Goal: Task Accomplishment & Management: Manage account settings

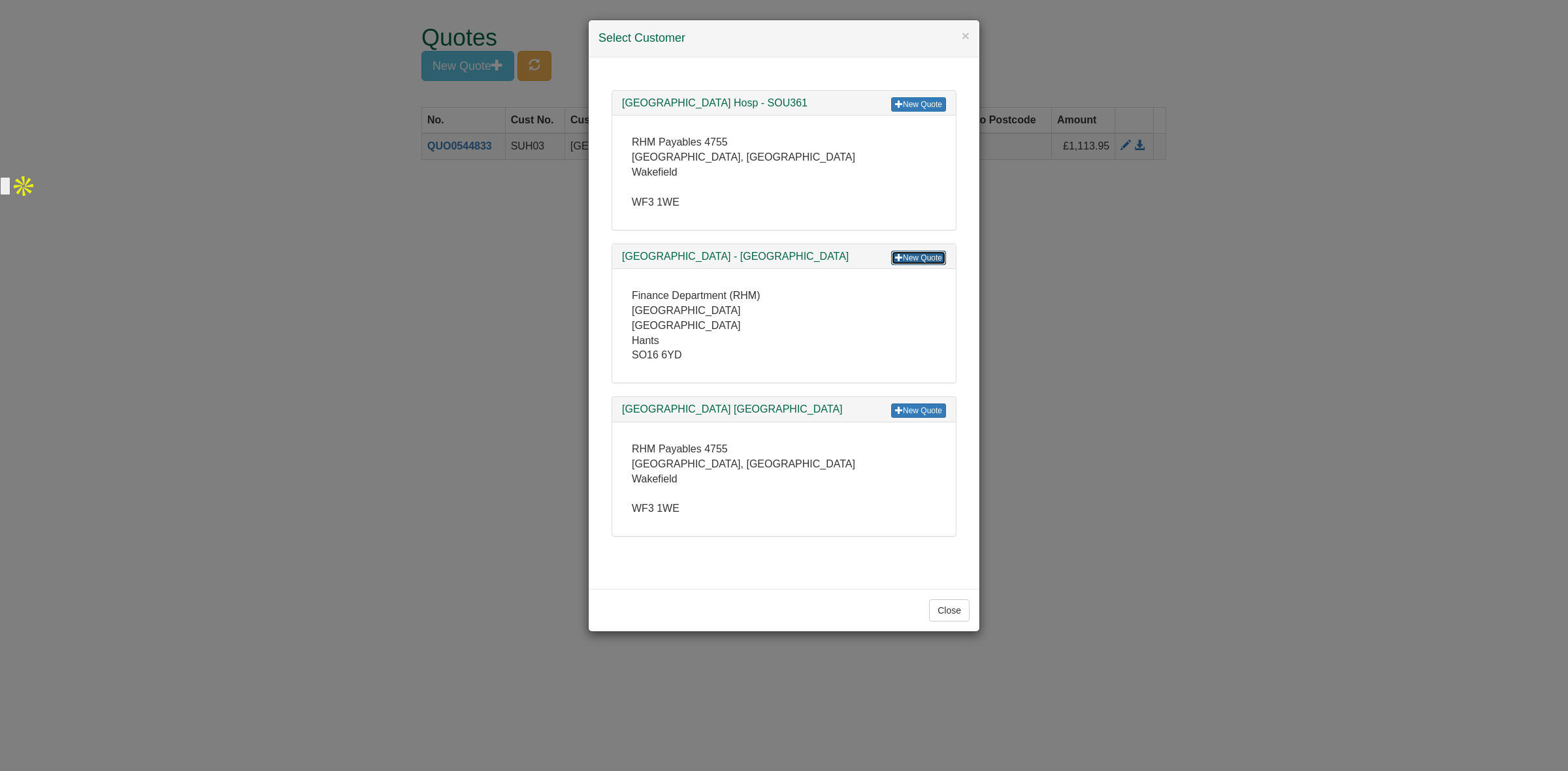
click at [907, 259] on link "New Quote" at bounding box center [919, 258] width 55 height 15
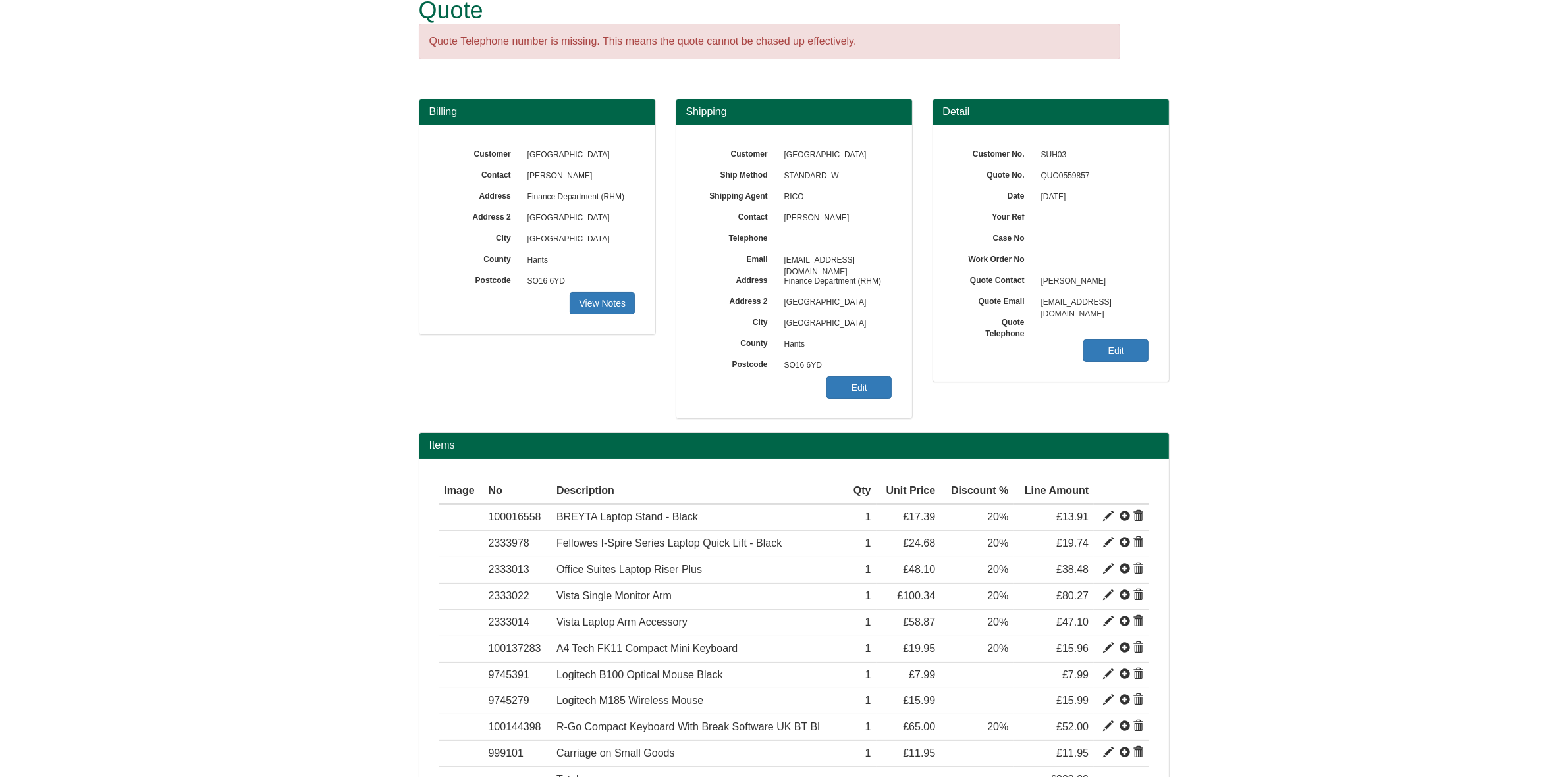
scroll to position [27, 0]
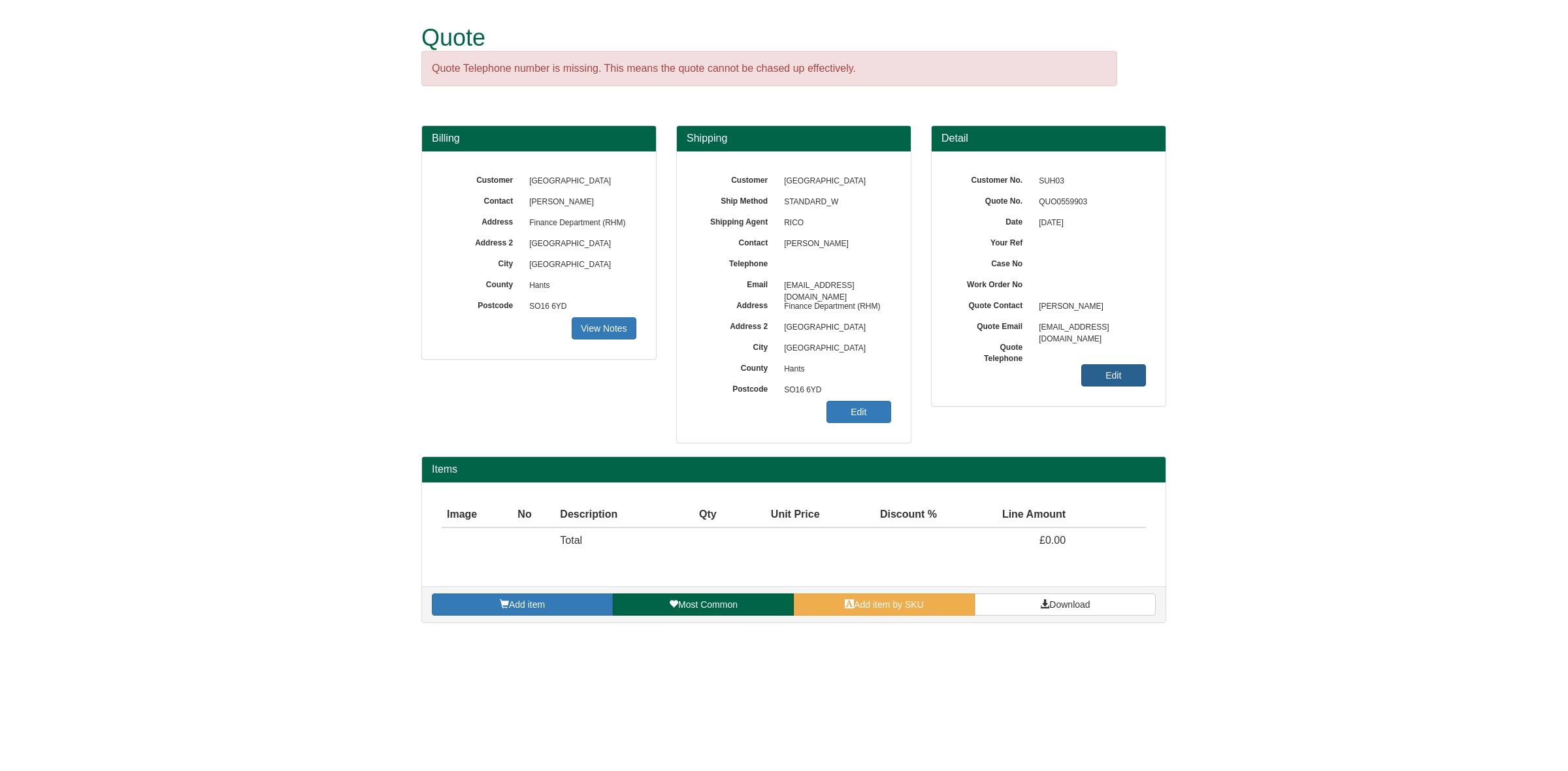
click at [1112, 376] on link "Edit" at bounding box center [1113, 375] width 65 height 22
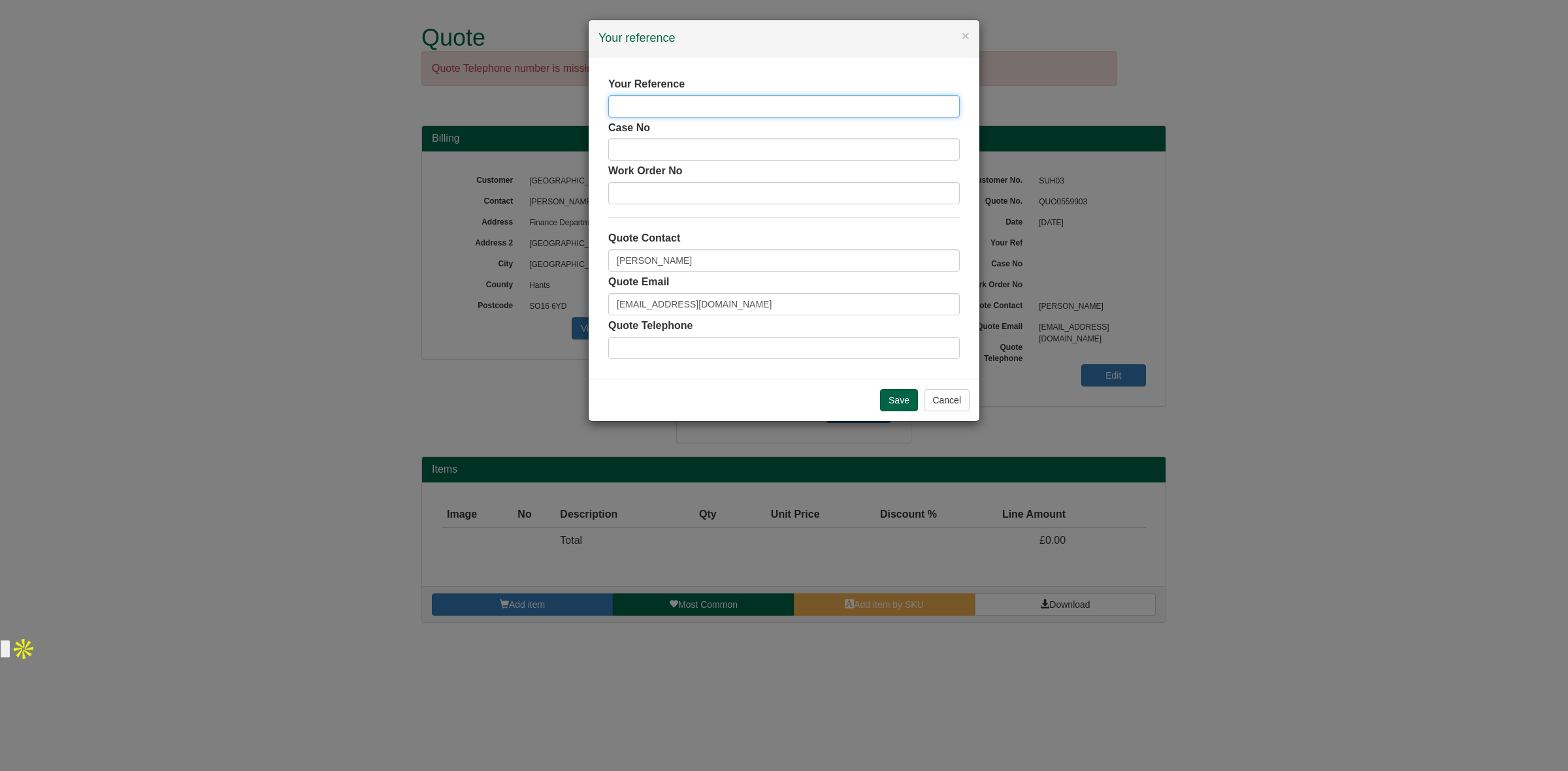
click at [744, 102] on input "text" at bounding box center [784, 106] width 351 height 22
type input "[PERSON_NAME]"
drag, startPoint x: 718, startPoint y: 261, endPoint x: 478, endPoint y: 236, distance: 241.3
click at [478, 236] on div "× Your reference Your Reference Julie Mills Case No Work Order No Quote Contact…" at bounding box center [784, 385] width 1568 height 771
type input "[PERSON_NAME]"
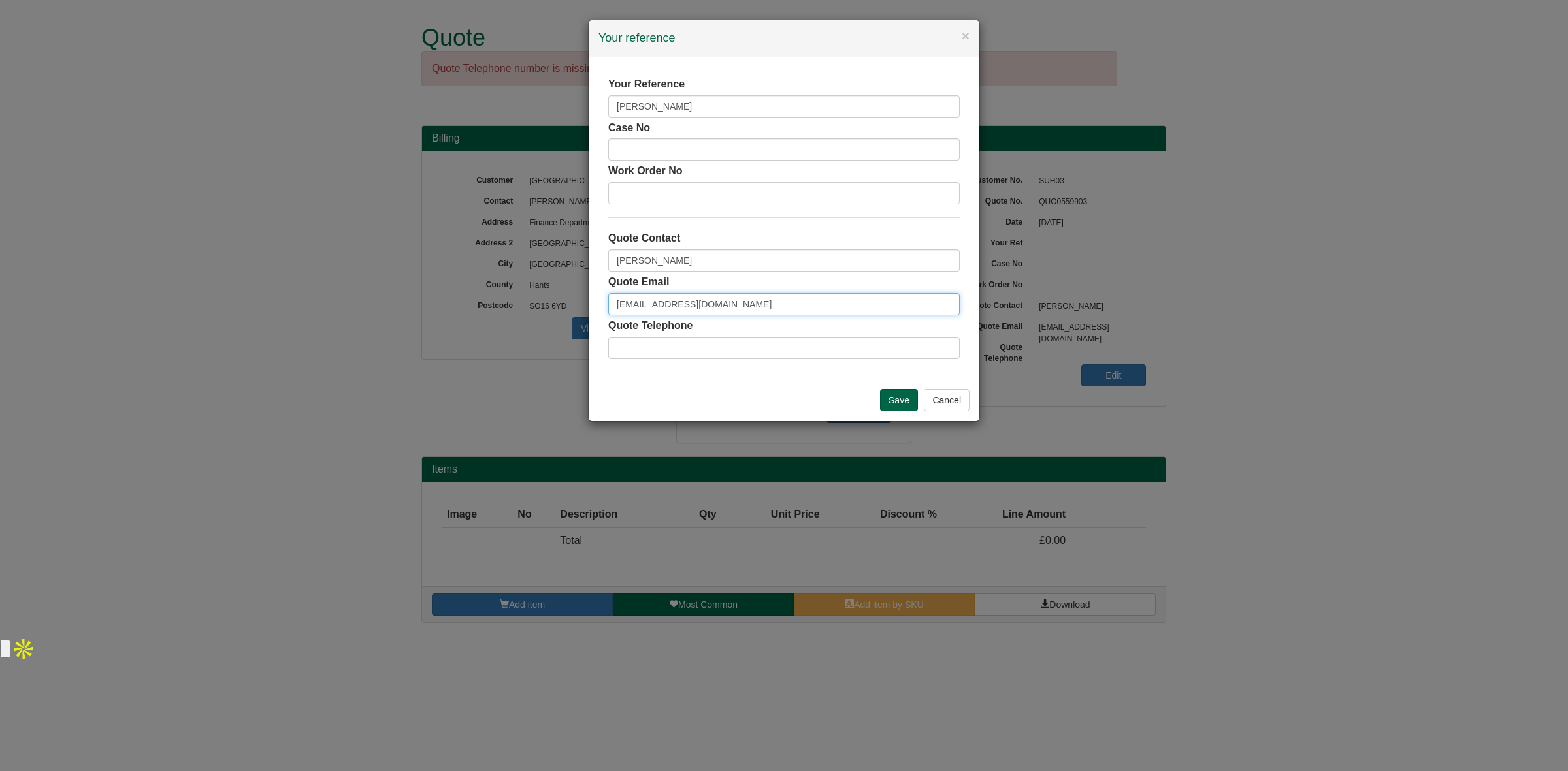
drag, startPoint x: 769, startPoint y: 298, endPoint x: 539, endPoint y: 283, distance: 230.5
click at [539, 283] on div "× Your reference Your Reference Julie Mills Case No Work Order No Quote Contact…" at bounding box center [784, 385] width 1568 height 771
click at [895, 407] on input "Save" at bounding box center [899, 400] width 38 height 22
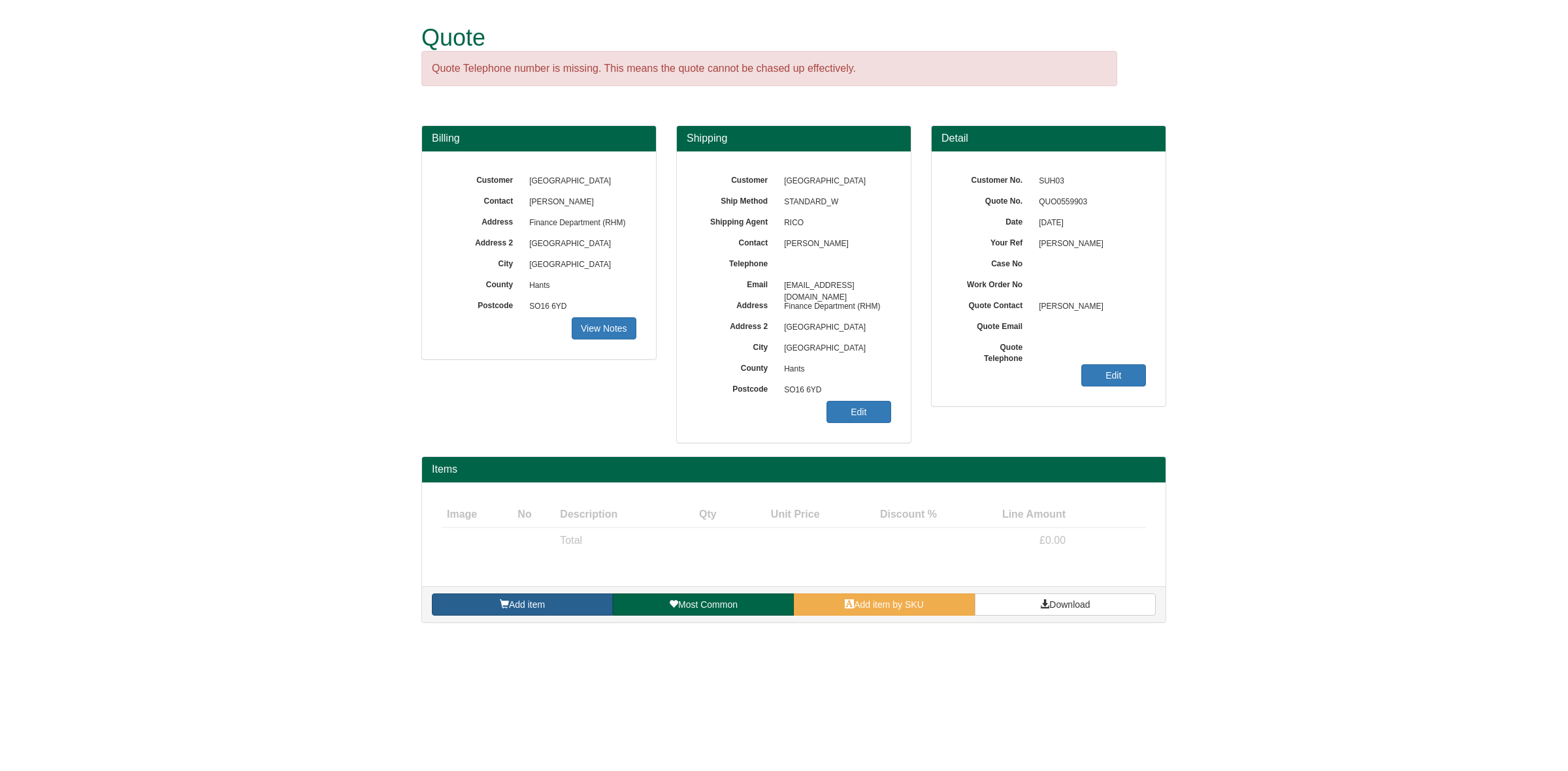
click at [501, 606] on span at bounding box center [504, 603] width 9 height 9
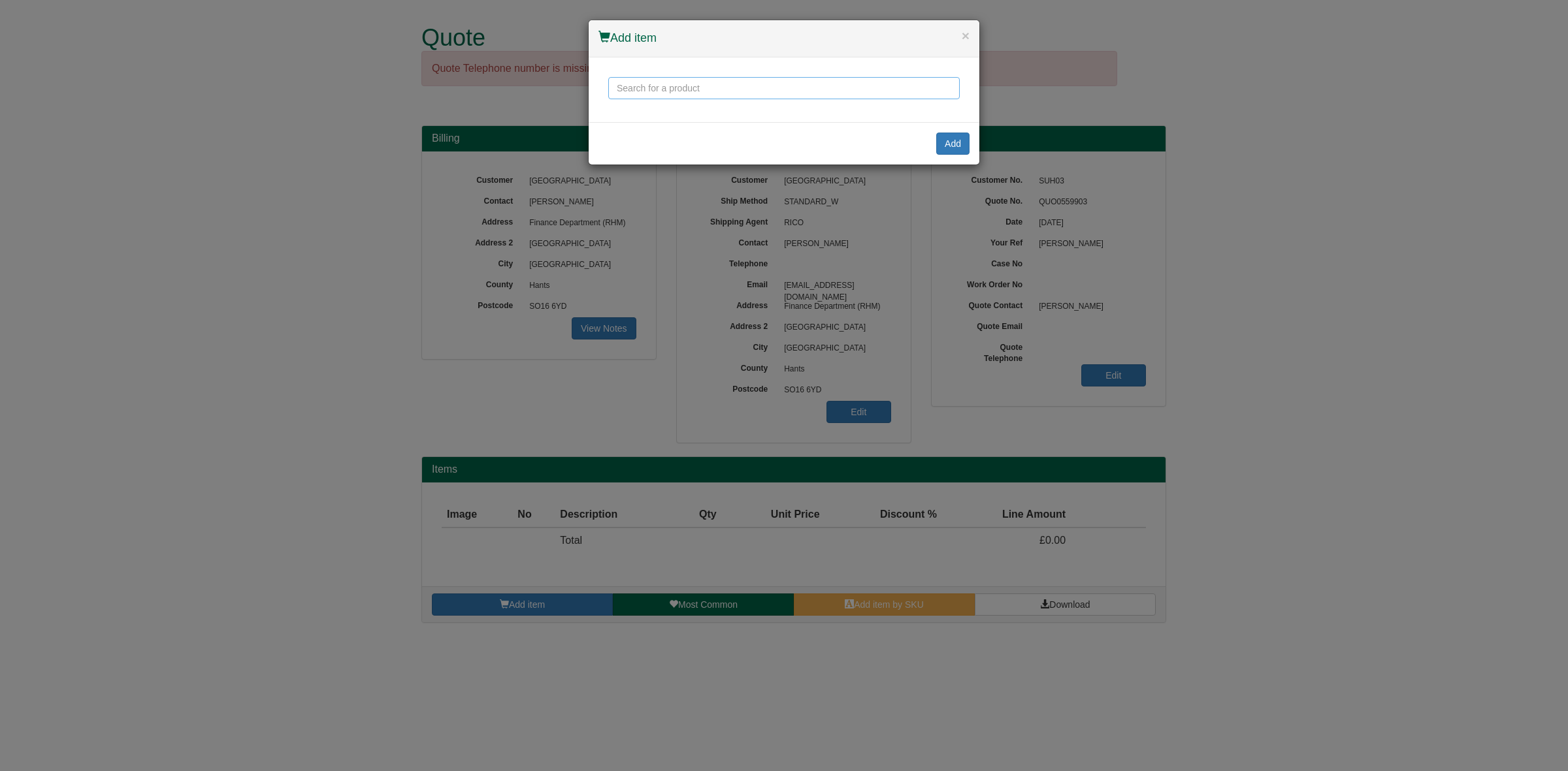
click at [689, 90] on input "text" at bounding box center [784, 88] width 351 height 22
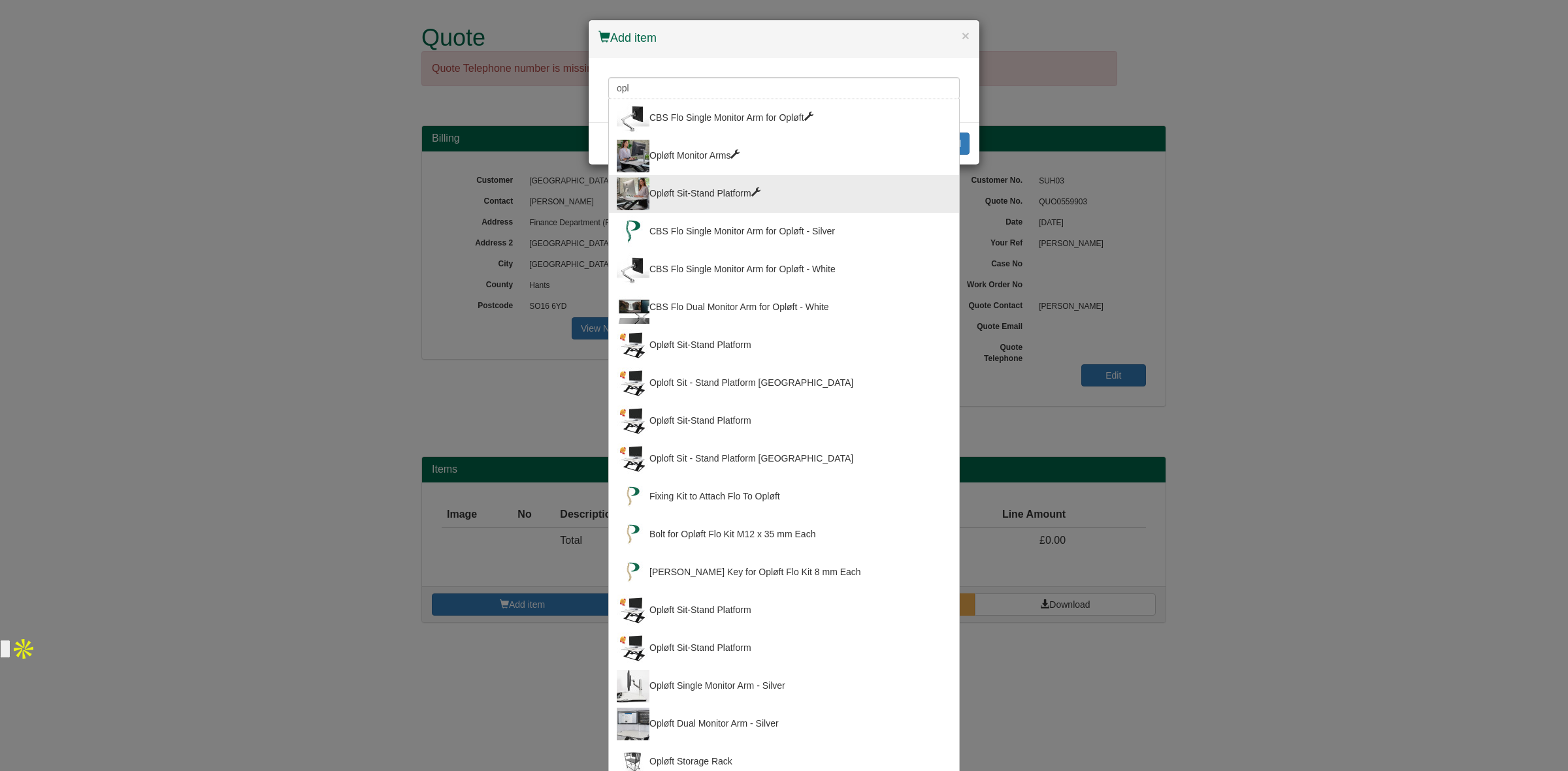
click at [743, 178] on div "Opløft Sit-Stand Platform" at bounding box center [784, 194] width 334 height 33
type input "Opløft Sit-Stand Platform"
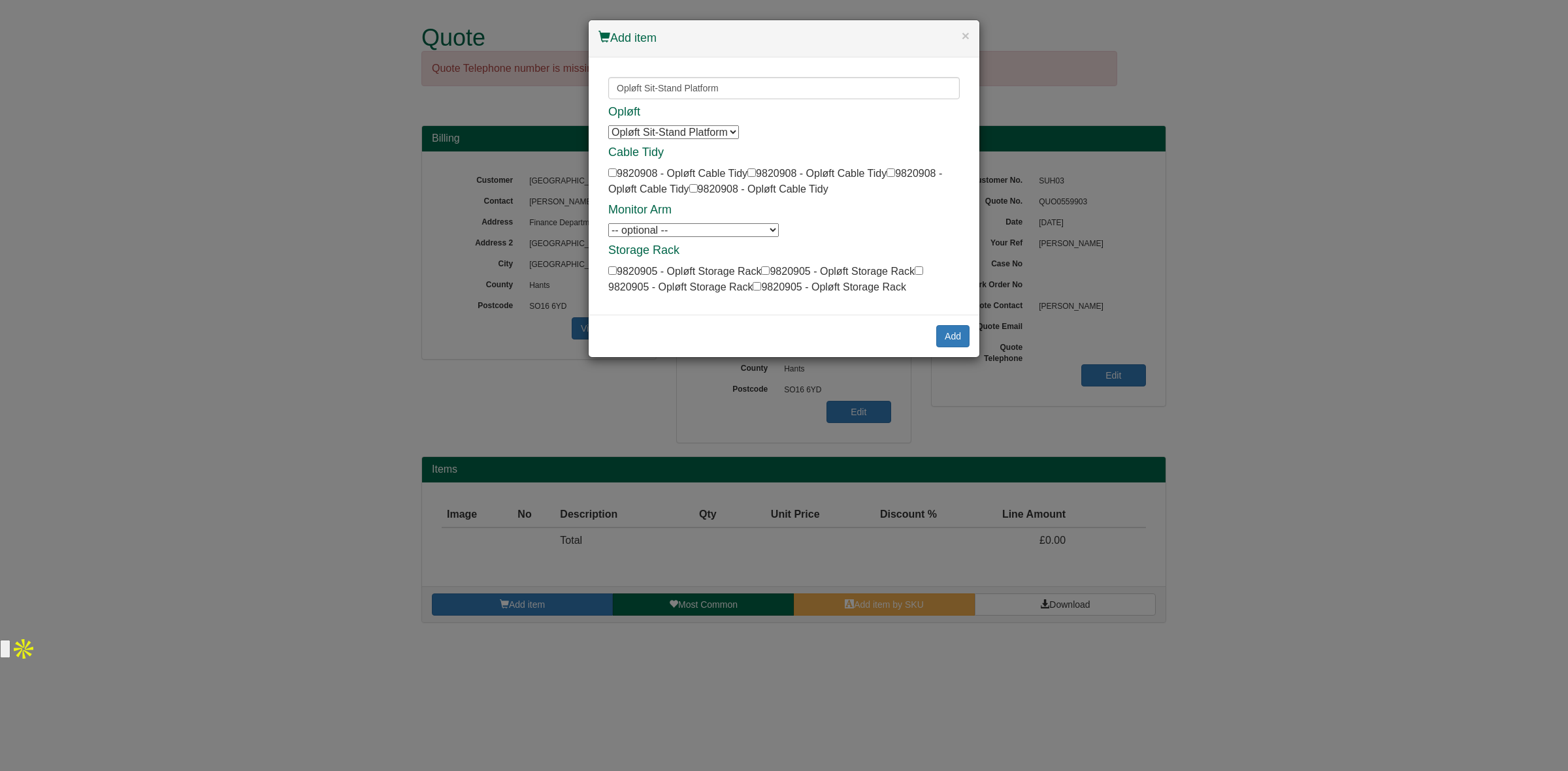
click at [715, 128] on select "Opløft Sit-Stand Platform Opløft Sit-Stand Platform Opløft Sit-Stand Platform O…" at bounding box center [673, 132] width 131 height 14
click at [947, 337] on button "Add" at bounding box center [953, 336] width 33 height 22
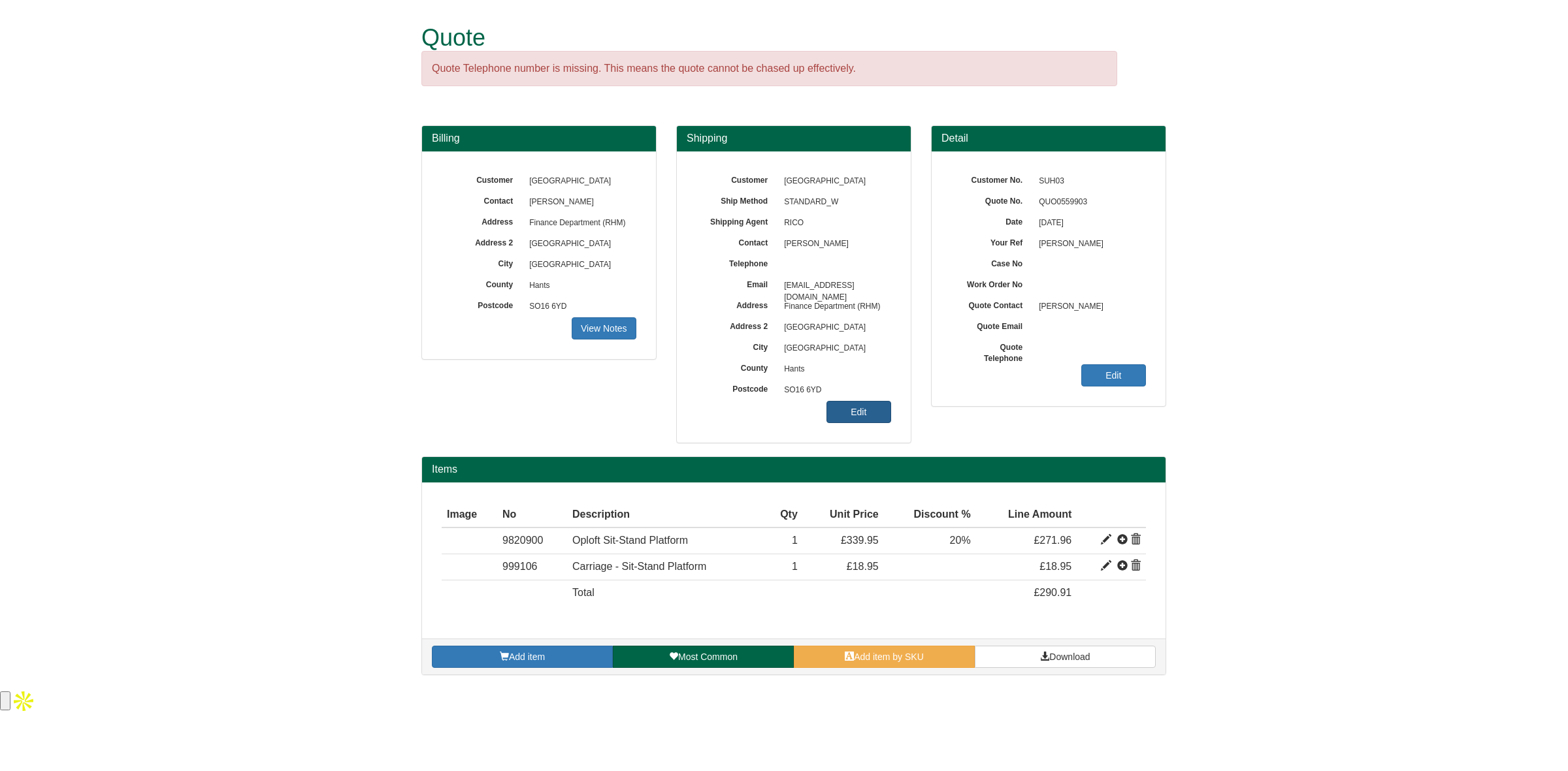
click at [866, 406] on link "Edit" at bounding box center [858, 412] width 65 height 22
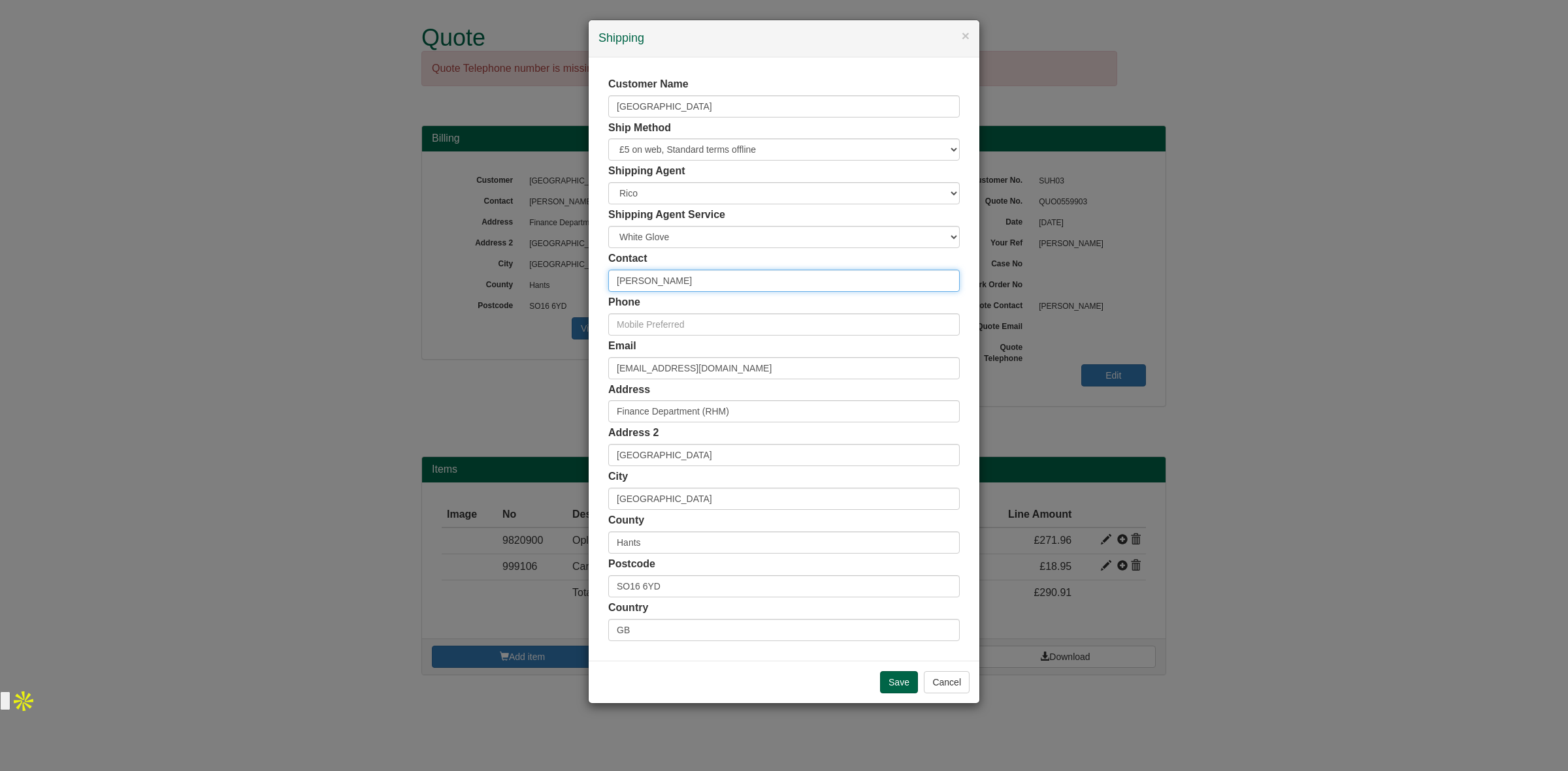
drag, startPoint x: 703, startPoint y: 272, endPoint x: 559, endPoint y: 288, distance: 144.9
click at [559, 288] on div "× Shipping Customer Name Southampton General Hospital Ship Method Free of Charg…" at bounding box center [784, 385] width 1568 height 771
type input "[PERSON_NAME]"
drag, startPoint x: 760, startPoint y: 367, endPoint x: 493, endPoint y: 357, distance: 267.2
click at [493, 357] on div "× Shipping Customer Name Southampton General Hospital Ship Method Free of Charg…" at bounding box center [784, 385] width 1568 height 771
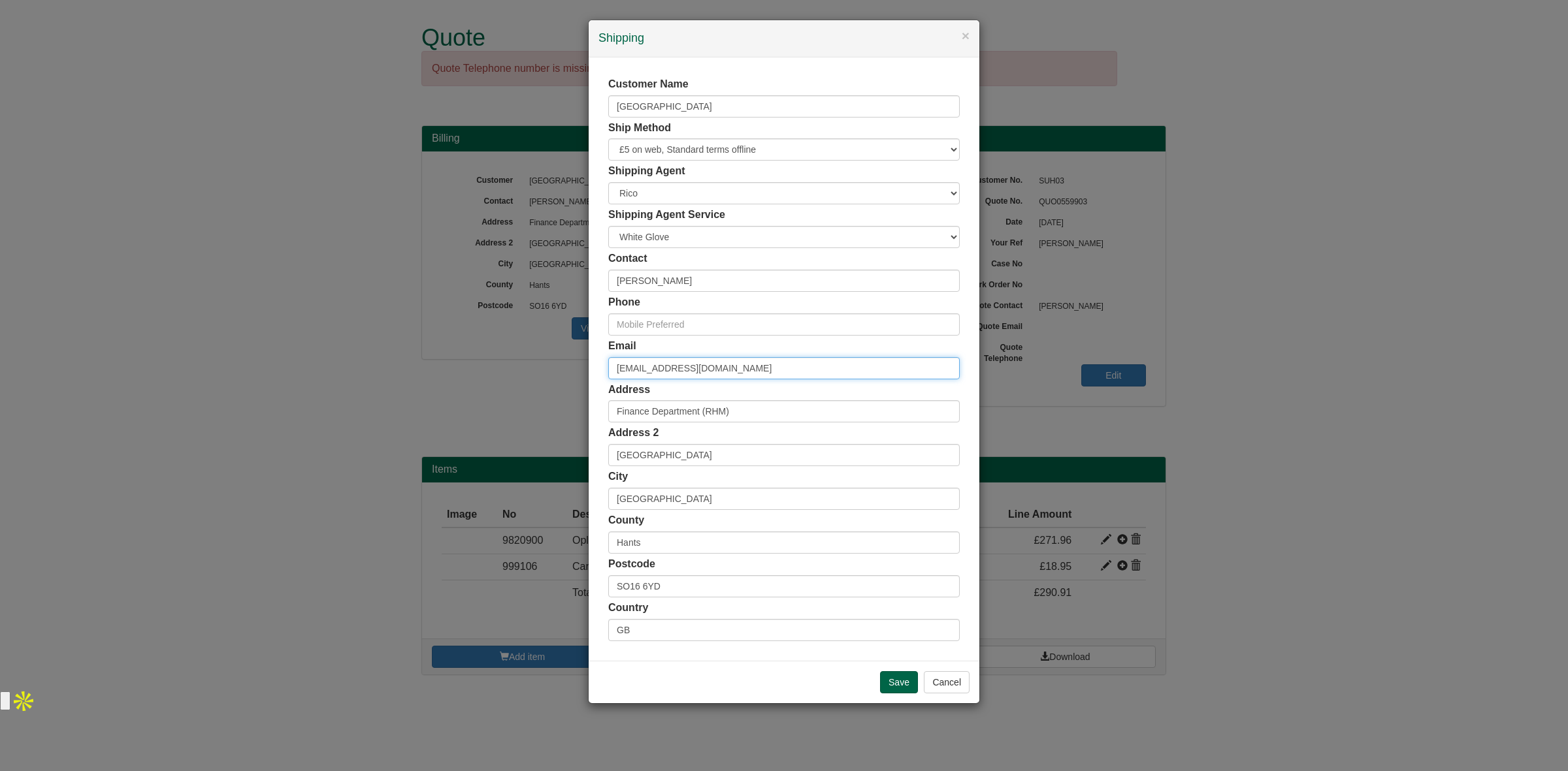
paste input "Julie.mills@uel."
click at [678, 369] on input "[PERSON_NAME][EMAIL_ADDRESS][PERSON_NAME][DOMAIN_NAME]" at bounding box center [784, 368] width 351 height 22
type input "[PERSON_NAME][EMAIL_ADDRESS][PERSON_NAME][DOMAIN_NAME]"
drag, startPoint x: 771, startPoint y: 411, endPoint x: 605, endPoint y: 409, distance: 166.0
click at [605, 409] on div "Customer Name Southampton General Hospital Ship Method Free of Charge £5 Flat R…" at bounding box center [784, 359] width 390 height 603
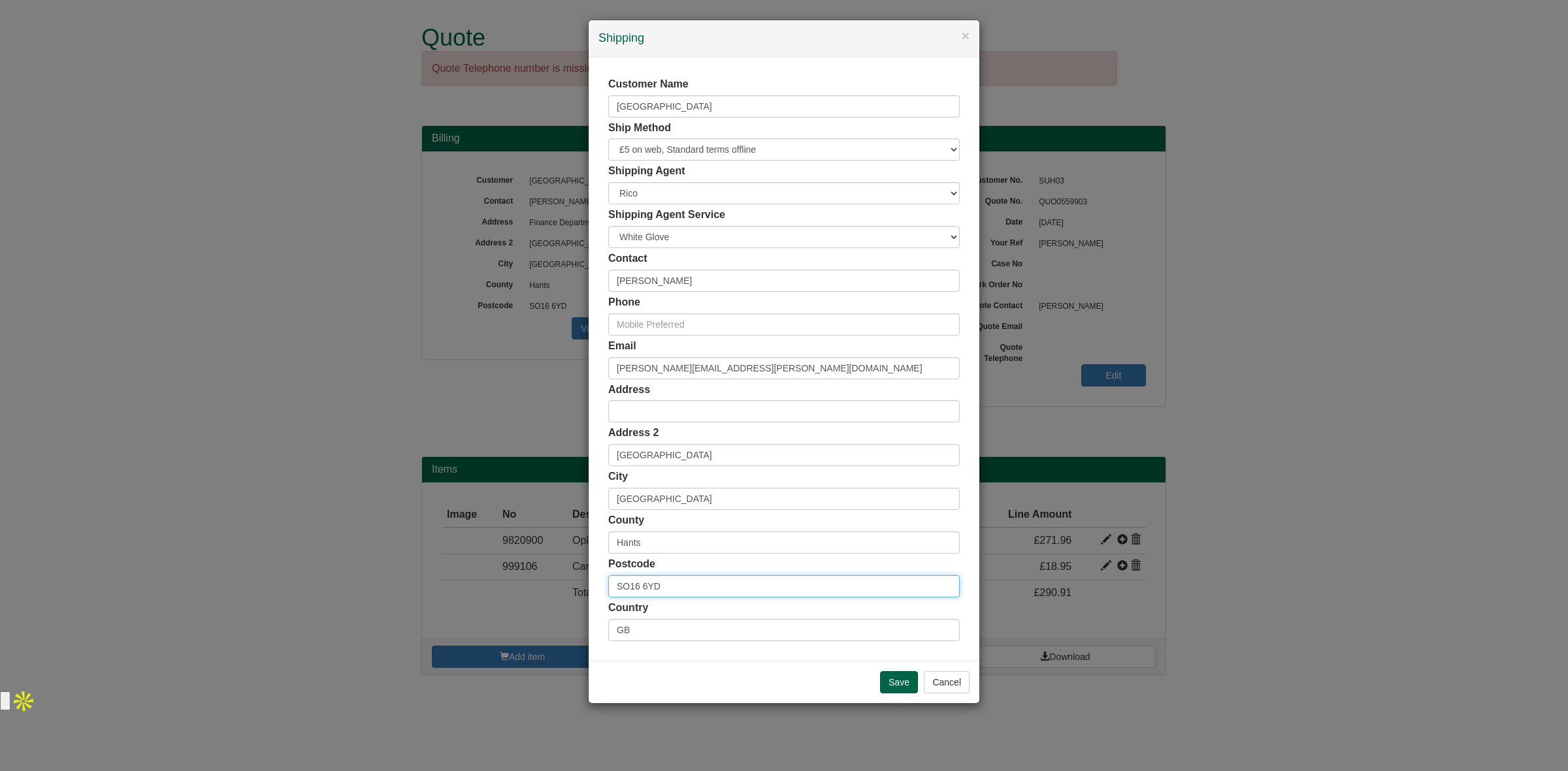
click at [677, 585] on input "SO16 6YD" at bounding box center [784, 586] width 351 height 22
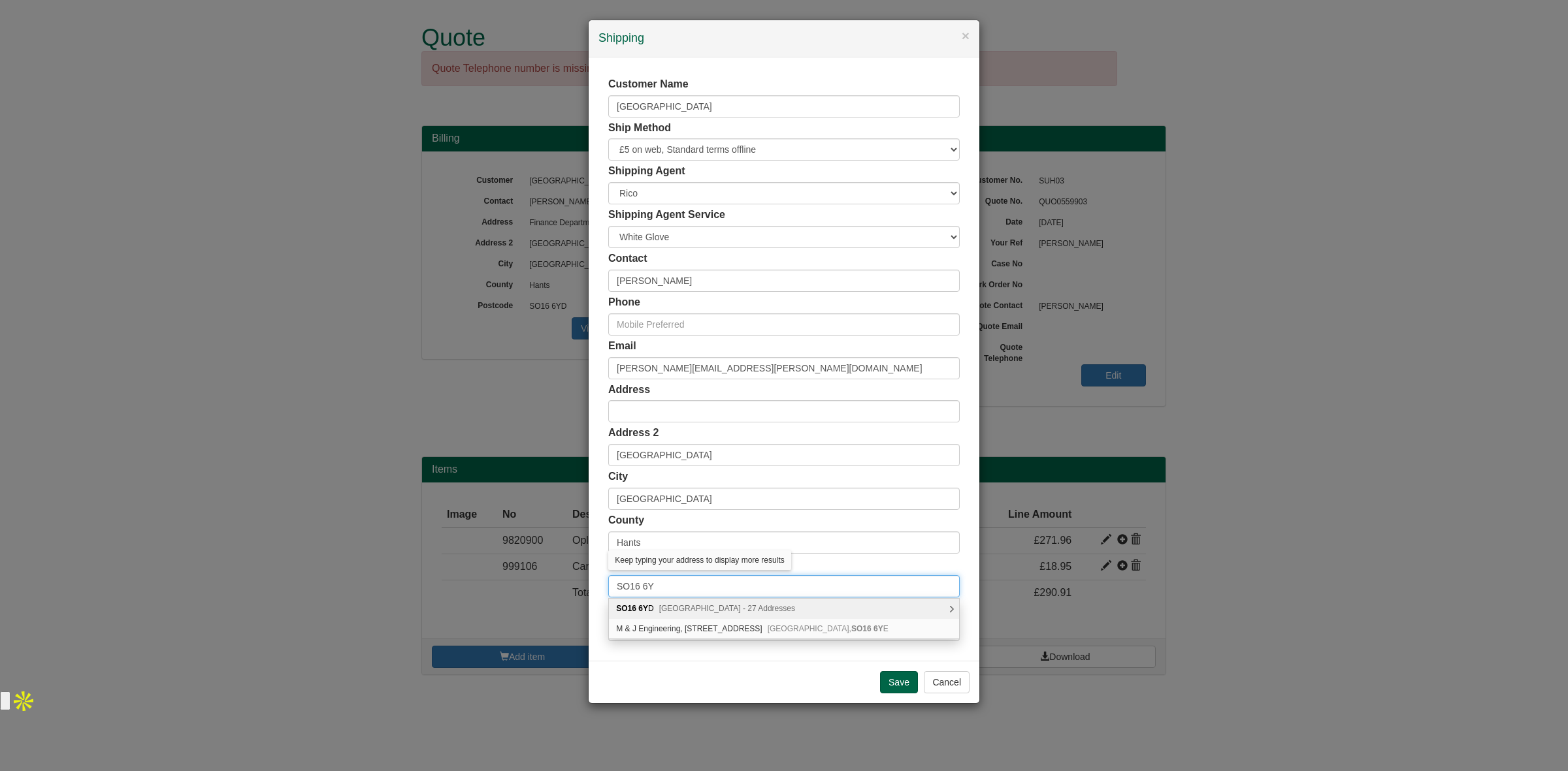
type input "SO16 6YD"
click at [678, 602] on div "SO16 6YD Tremona Road, Southampton - 27 Addresses" at bounding box center [784, 609] width 350 height 20
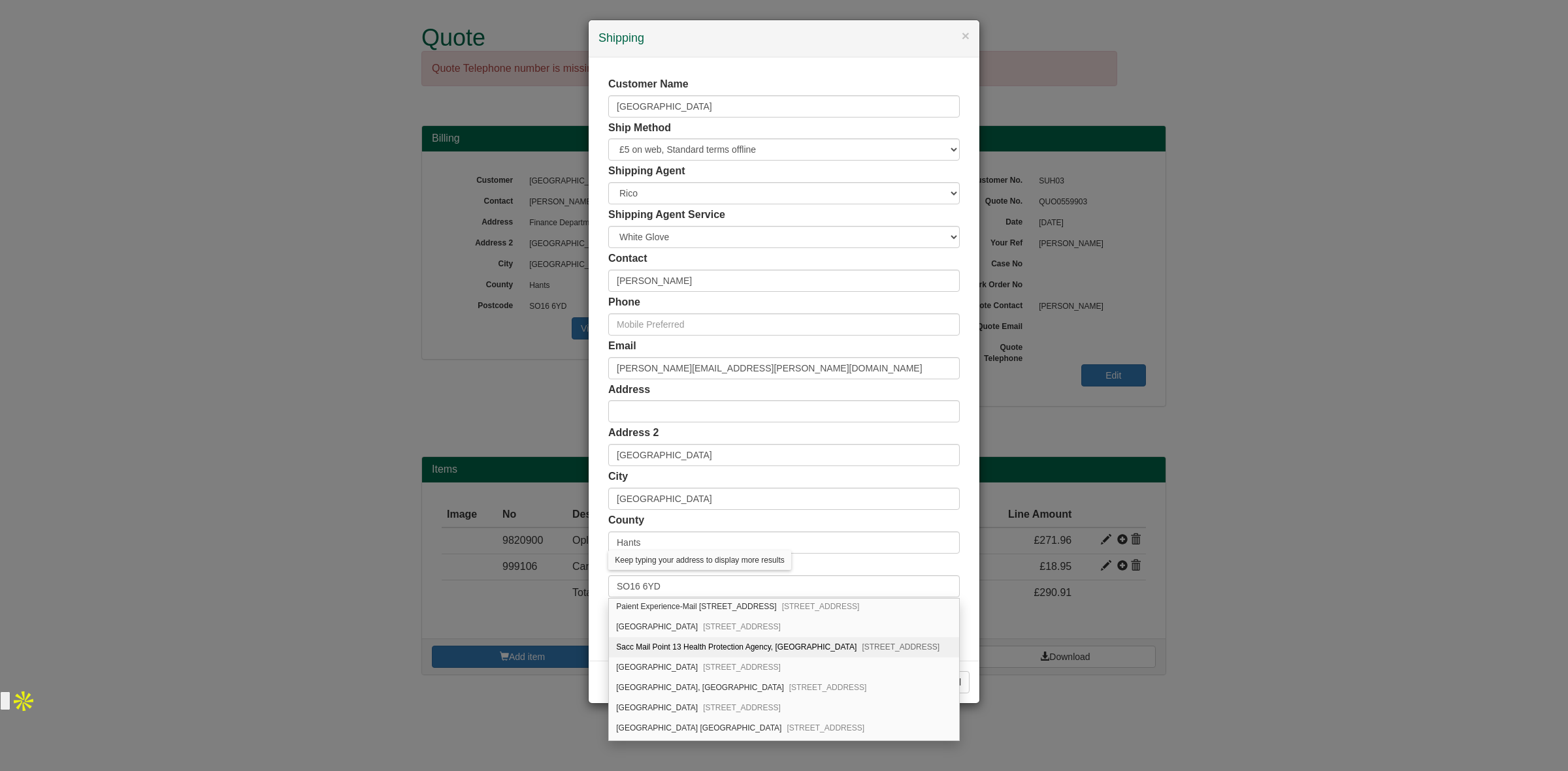
scroll to position [62, 0]
click at [721, 673] on div "Southampton General Hospital, Tremona Road Southampton, SO16 6YD" at bounding box center [784, 668] width 350 height 20
type input "[GEOGRAPHIC_DATA]"
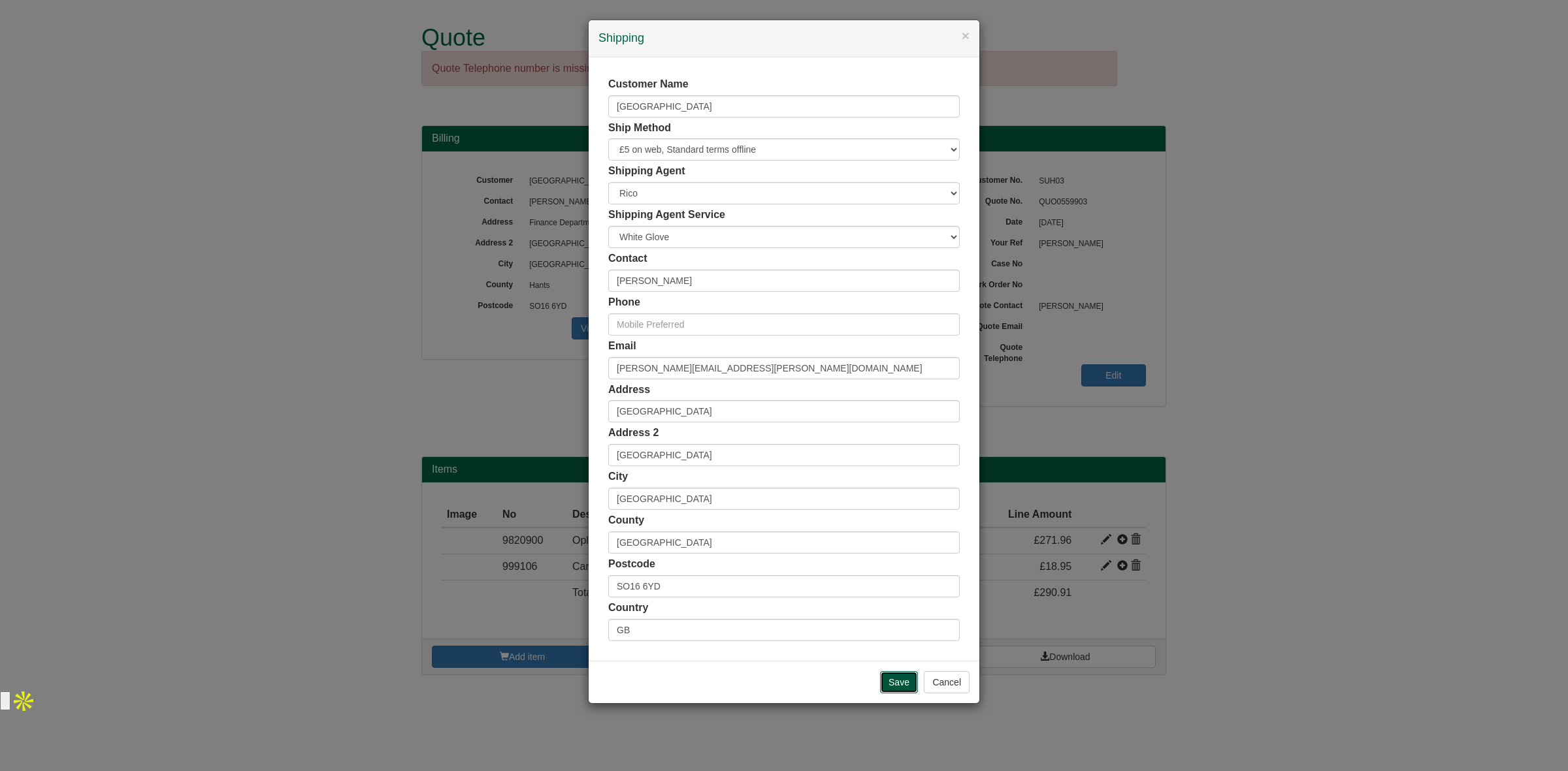
click at [888, 675] on input "Save" at bounding box center [899, 682] width 38 height 22
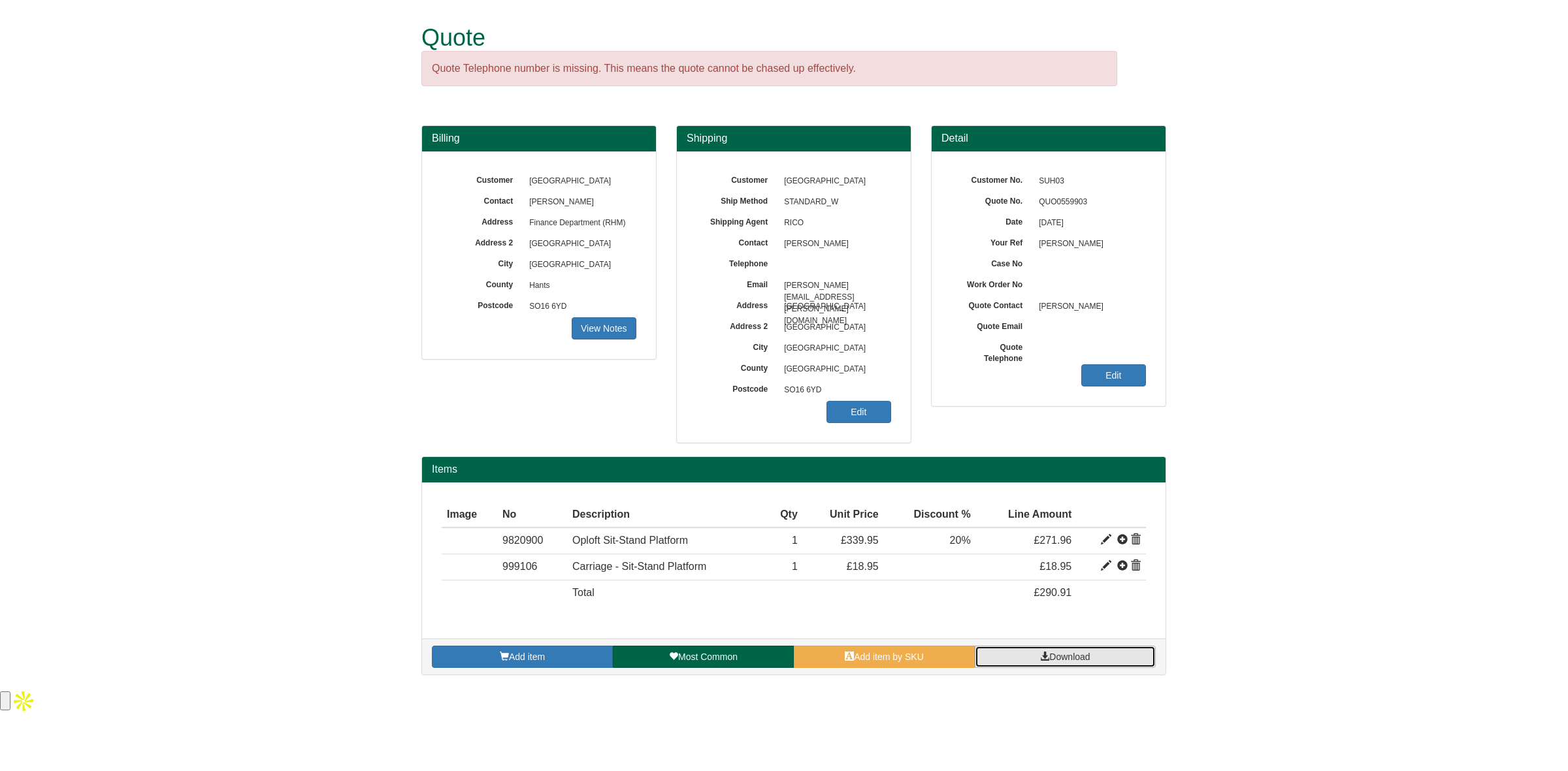
click at [1043, 655] on span at bounding box center [1044, 656] width 9 height 9
